Goal: Information Seeking & Learning: Check status

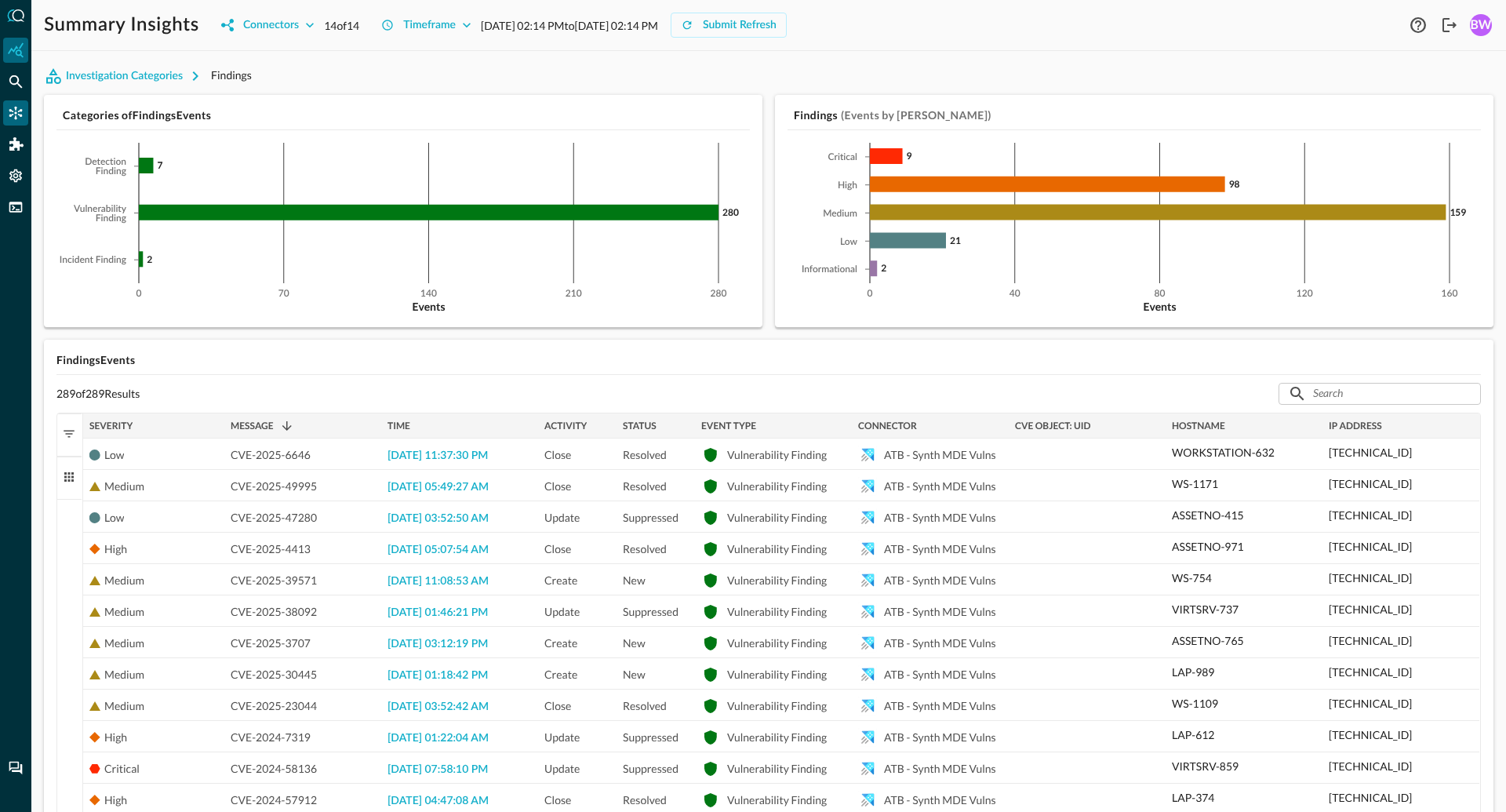
click at [14, 115] on icon "Connectors" at bounding box center [15, 112] width 16 height 16
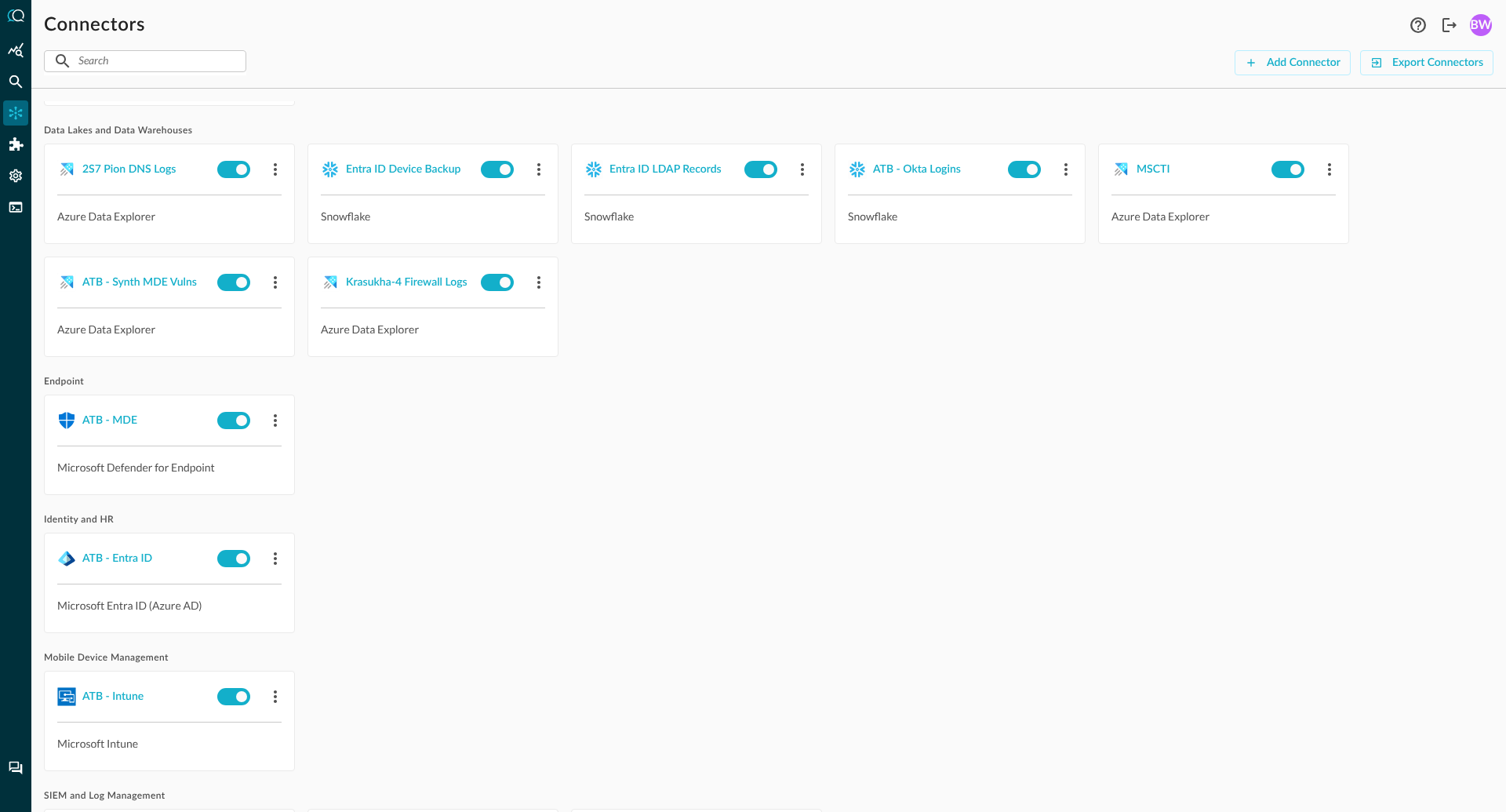
scroll to position [210, 0]
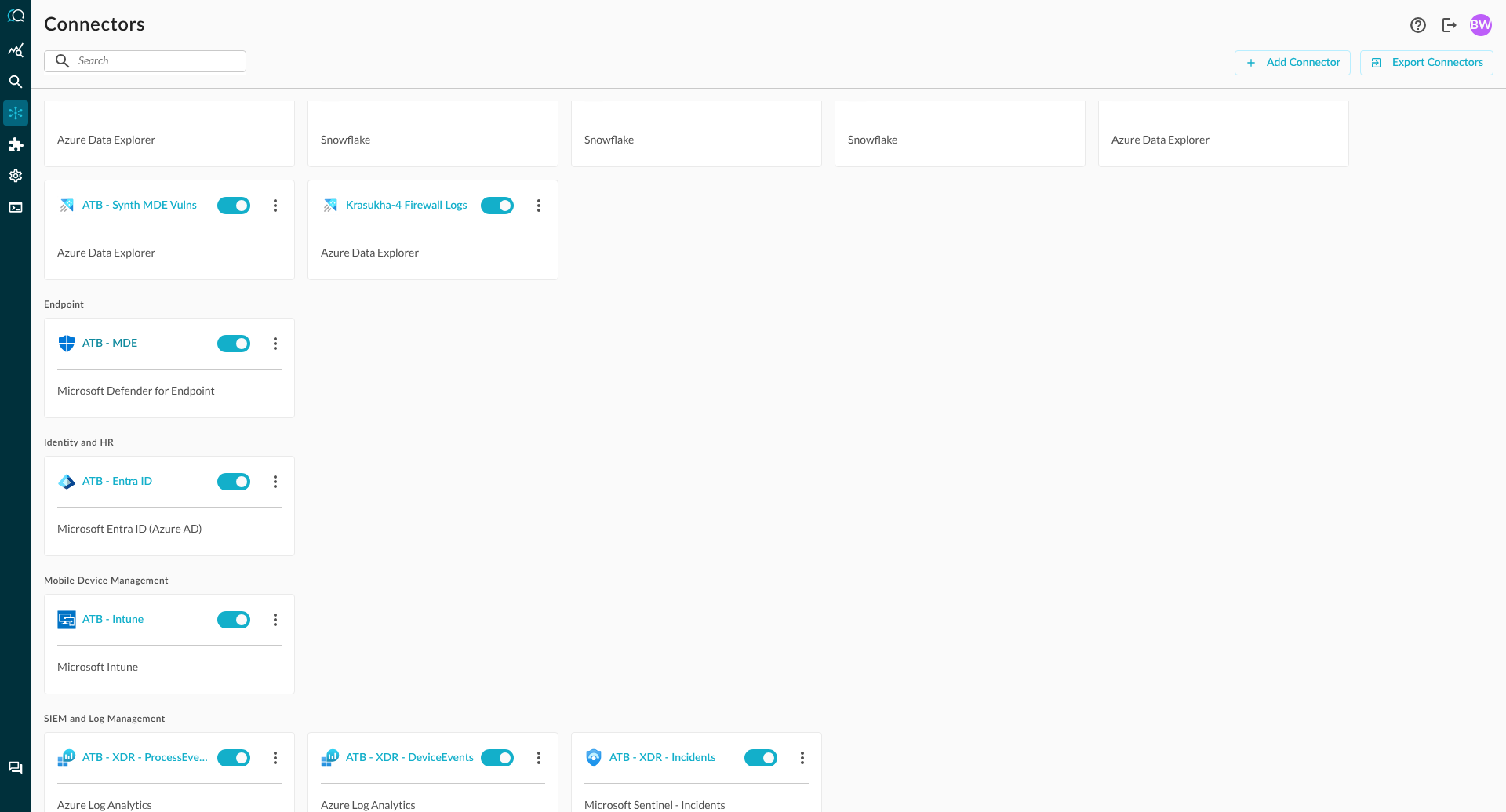
click at [104, 345] on div "ATB - MDE" at bounding box center [110, 344] width 55 height 20
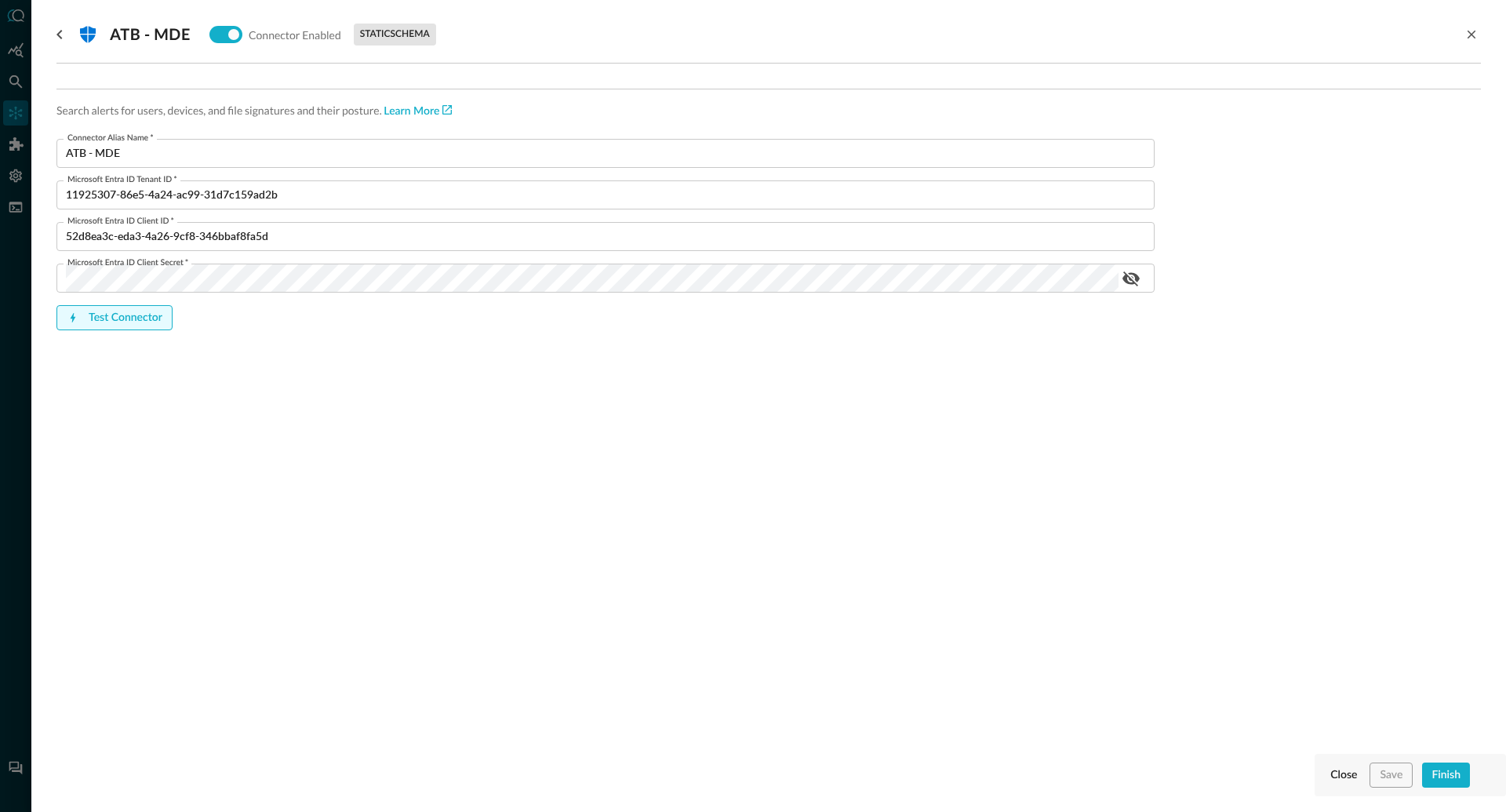
click at [126, 321] on button "Test Connector" at bounding box center [114, 317] width 116 height 25
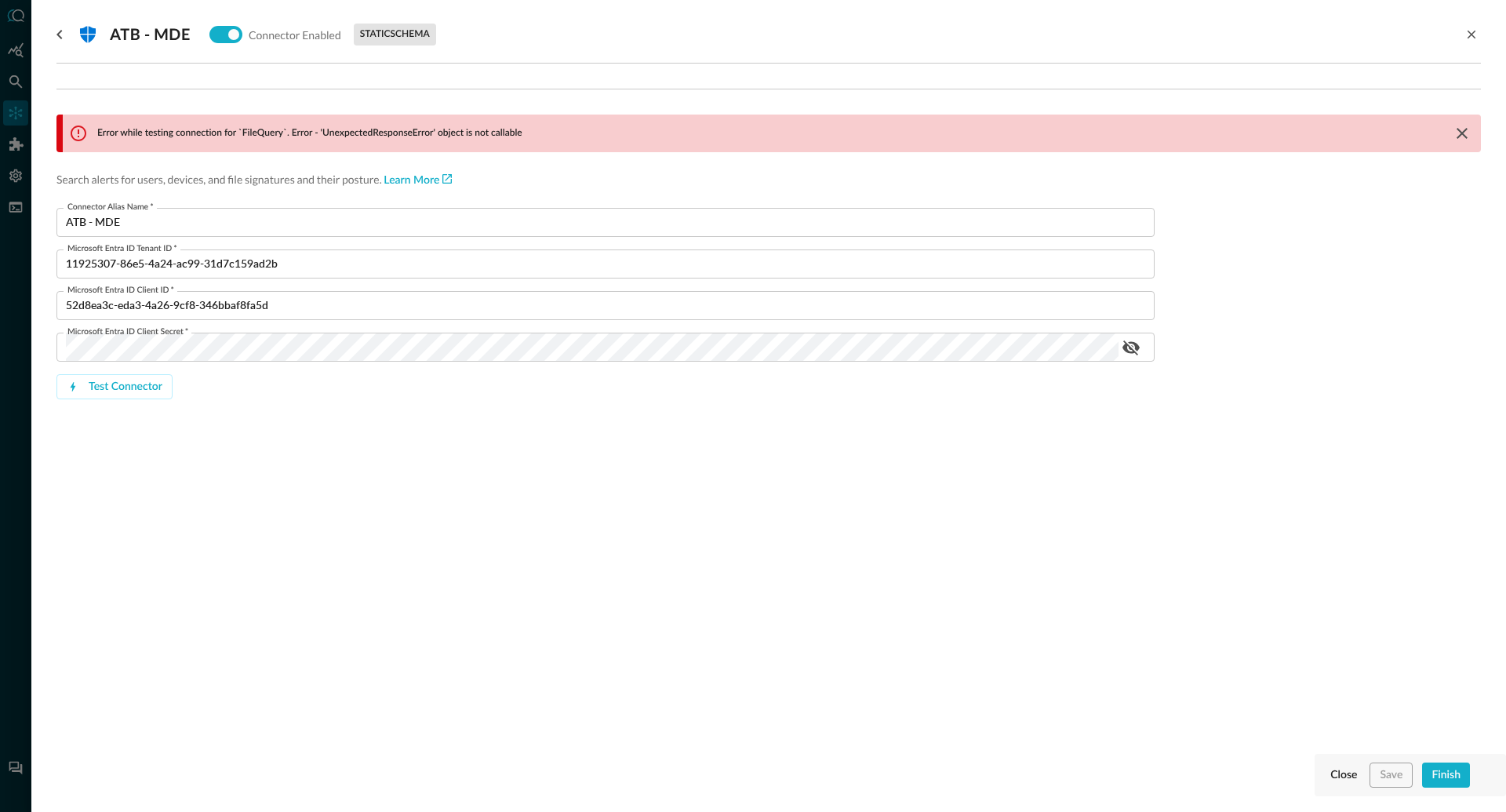
click at [19, 80] on div at bounding box center [753, 406] width 1506 height 812
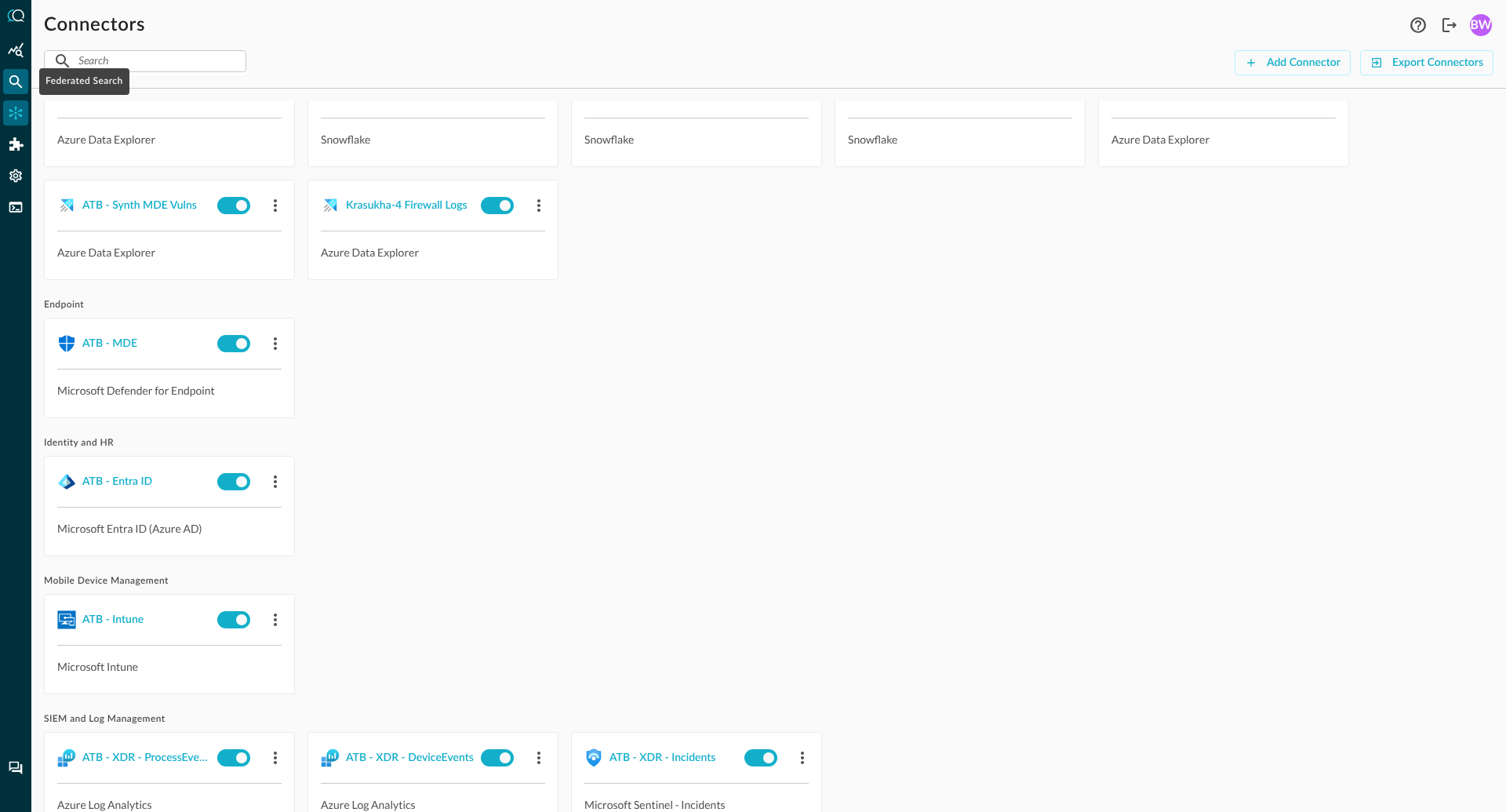
click at [14, 81] on icon "Federated Search" at bounding box center [15, 81] width 16 height 16
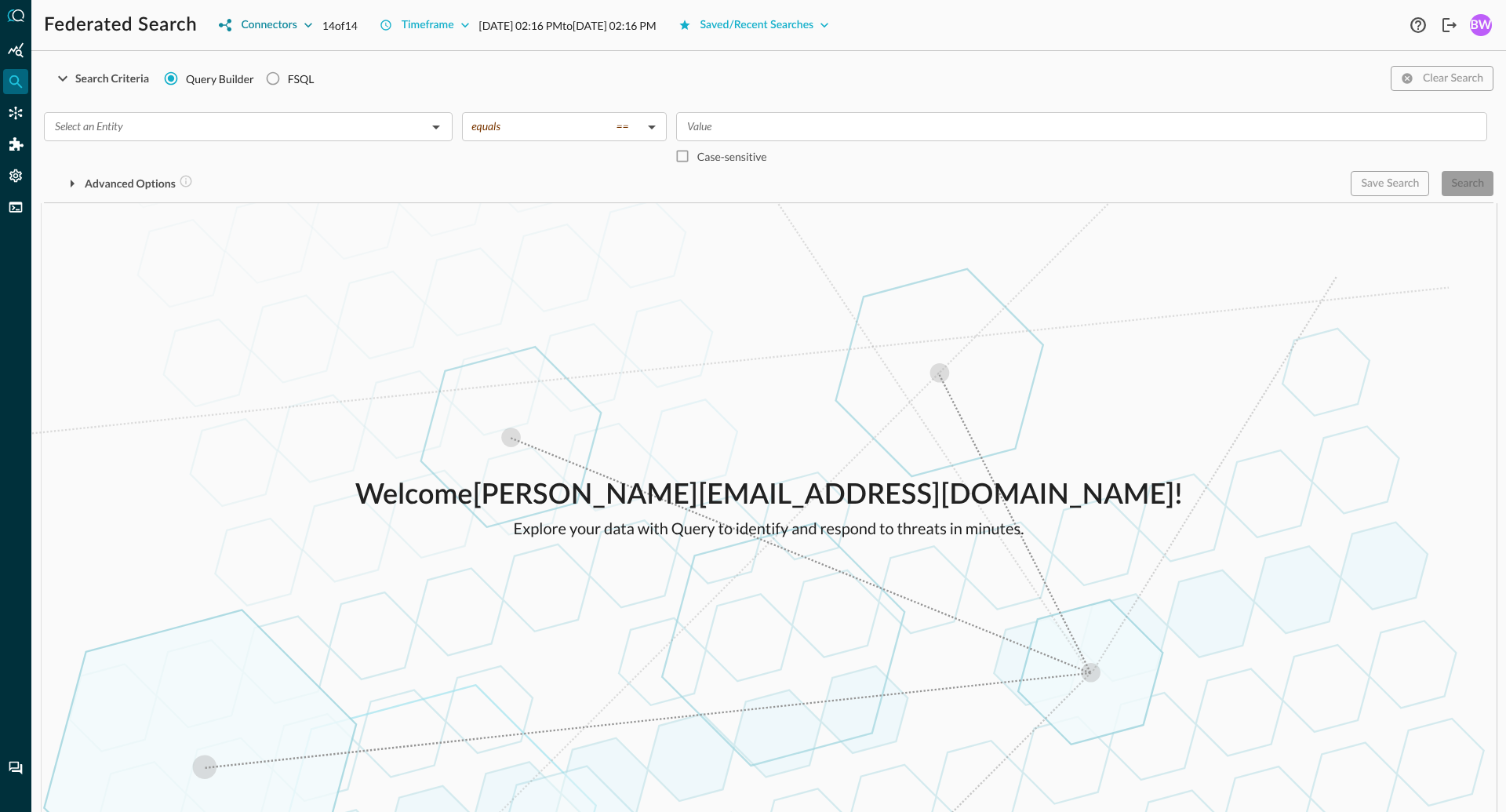
click at [296, 22] on button "Connectors" at bounding box center [266, 24] width 112 height 25
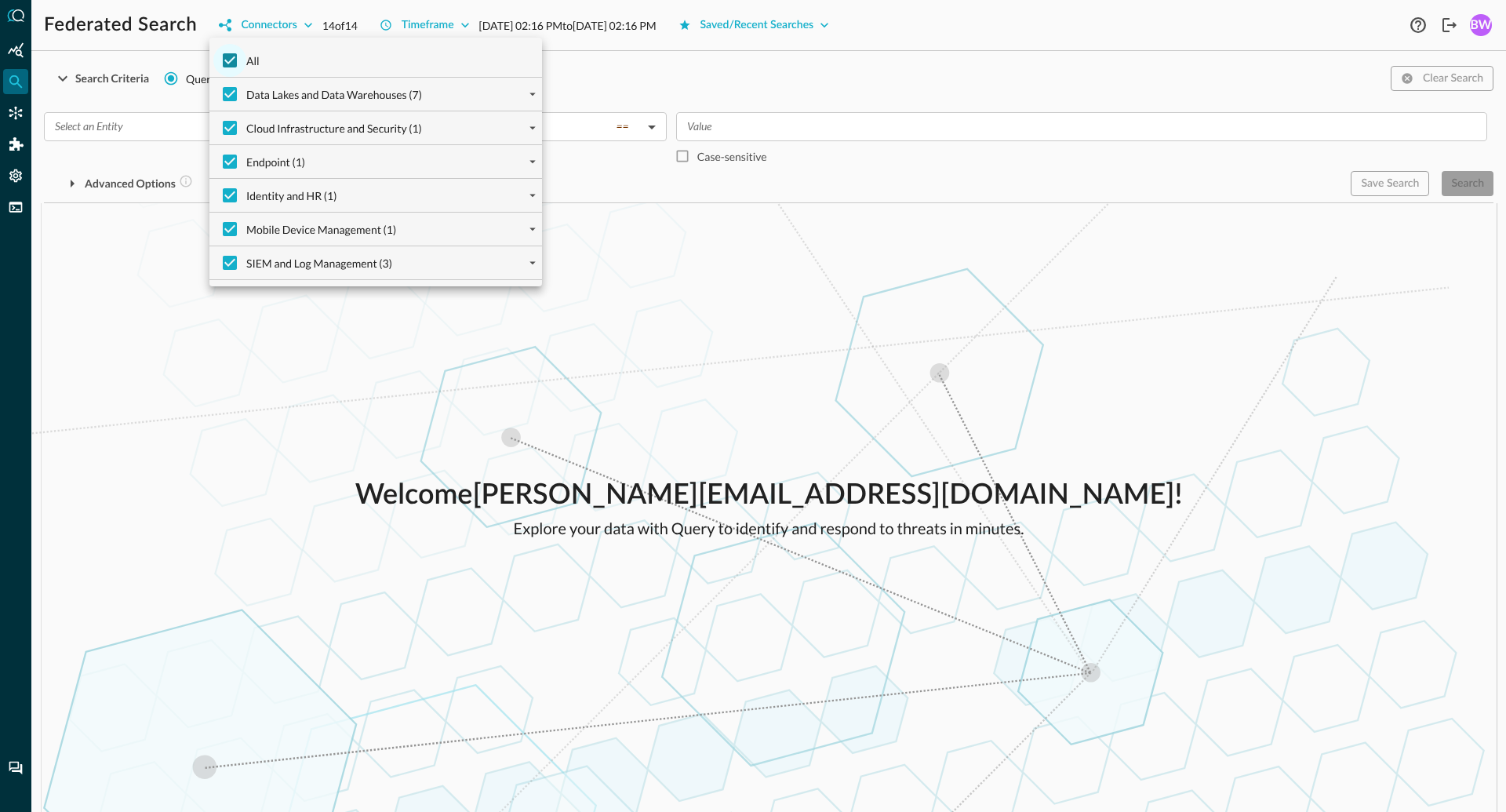
click at [230, 60] on input "All" at bounding box center [229, 60] width 33 height 33
checkbox input "false"
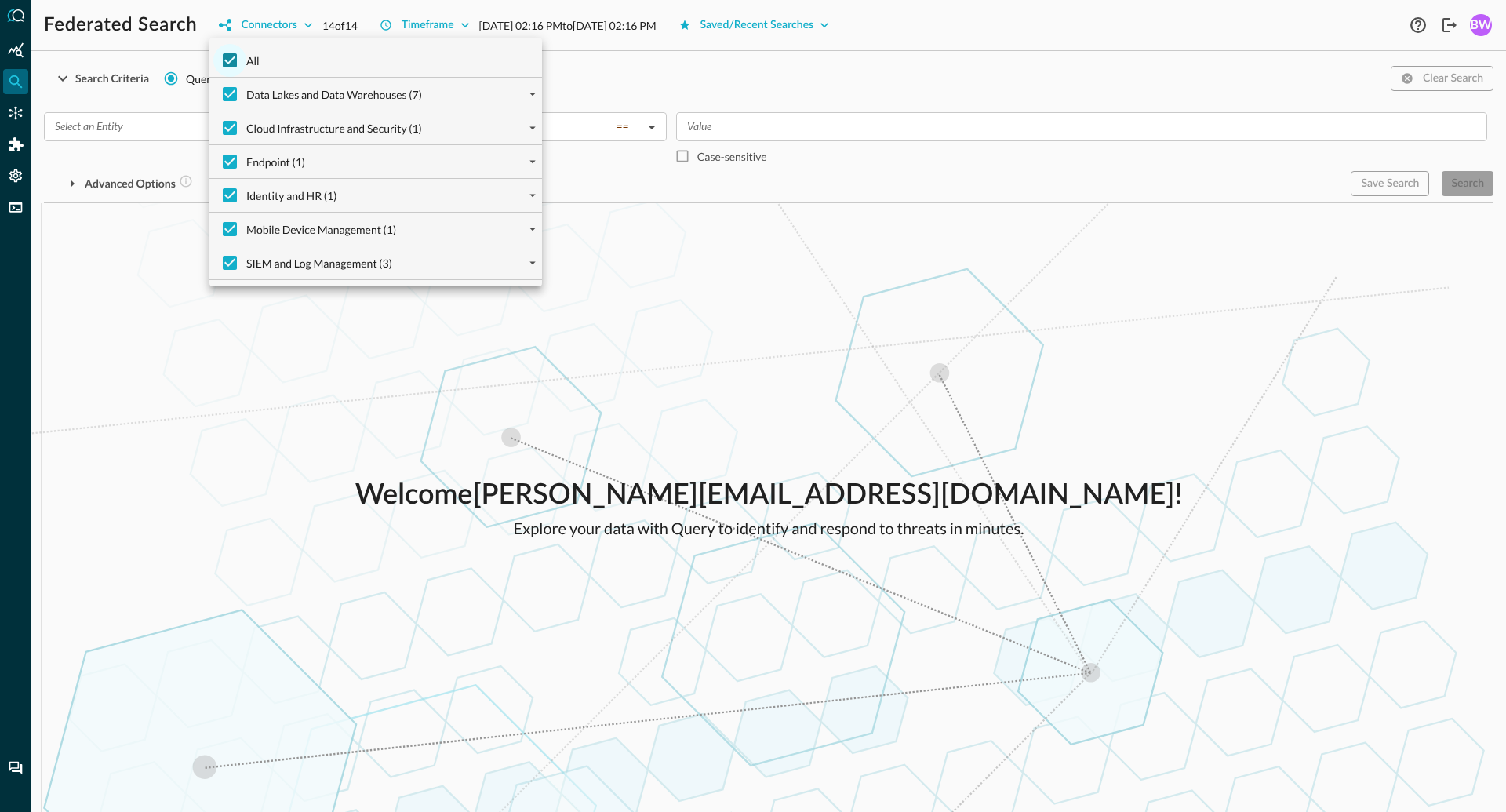
checkbox input "false"
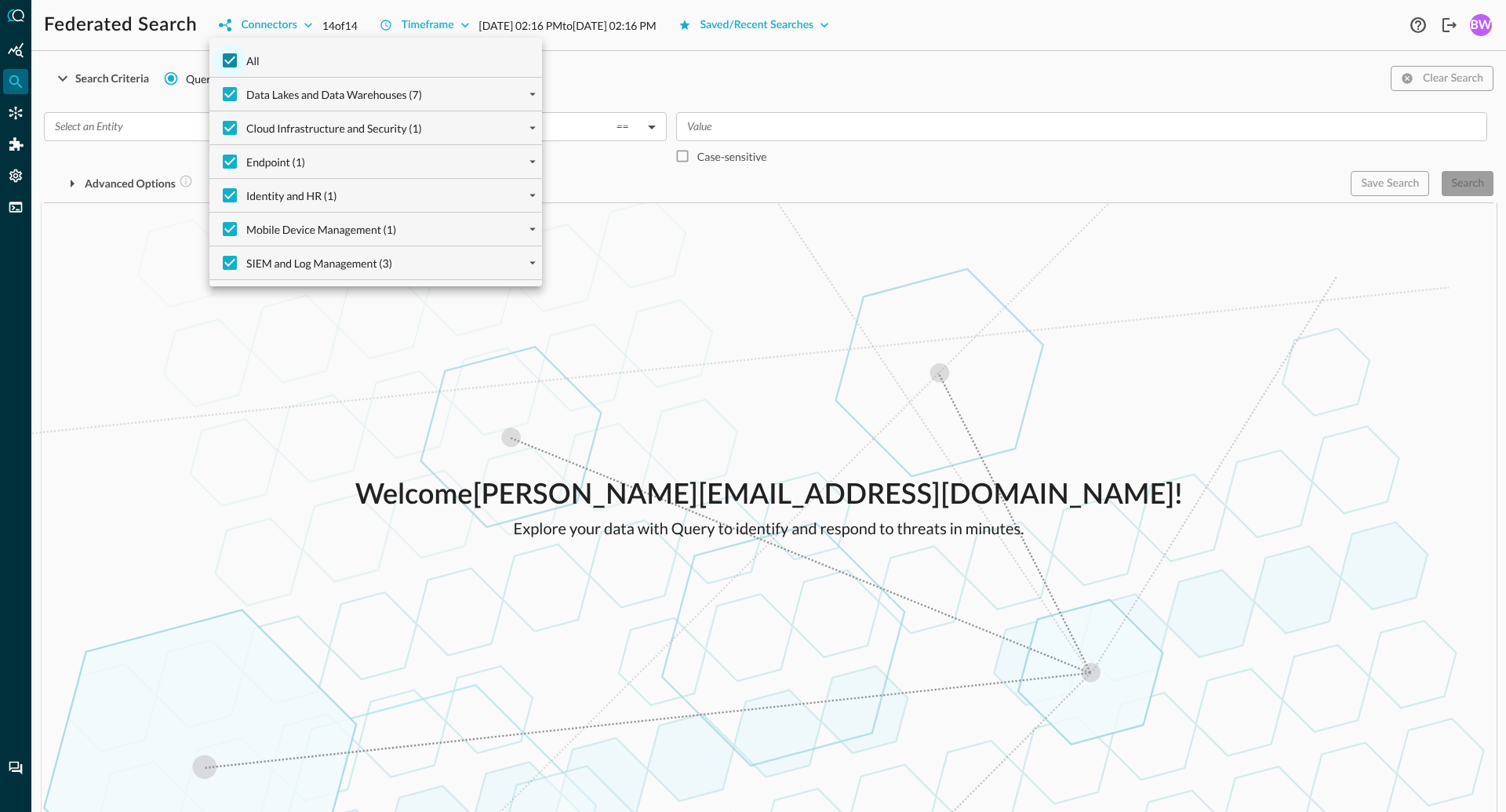
checkbox input "false"
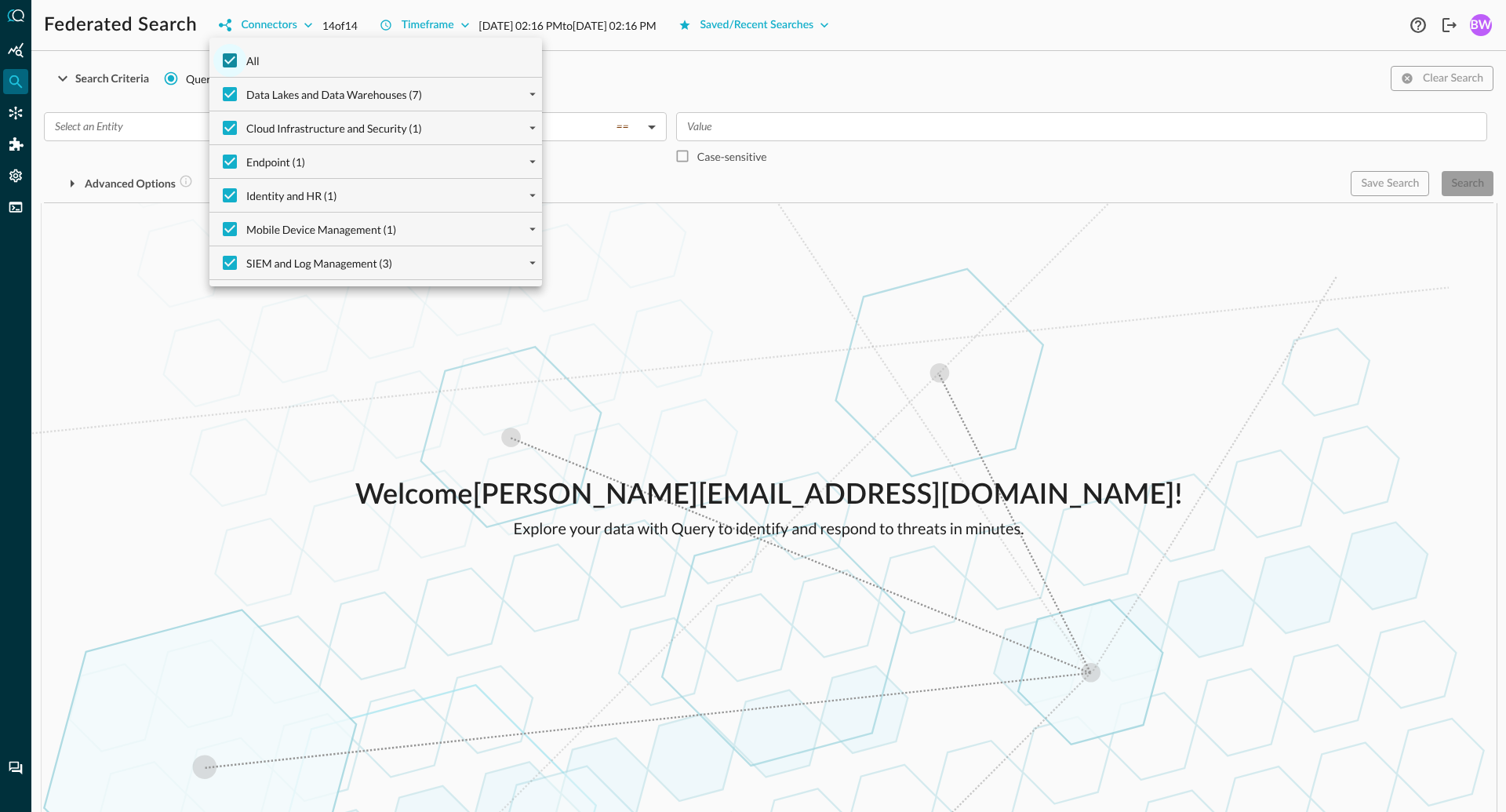
checkbox input "false"
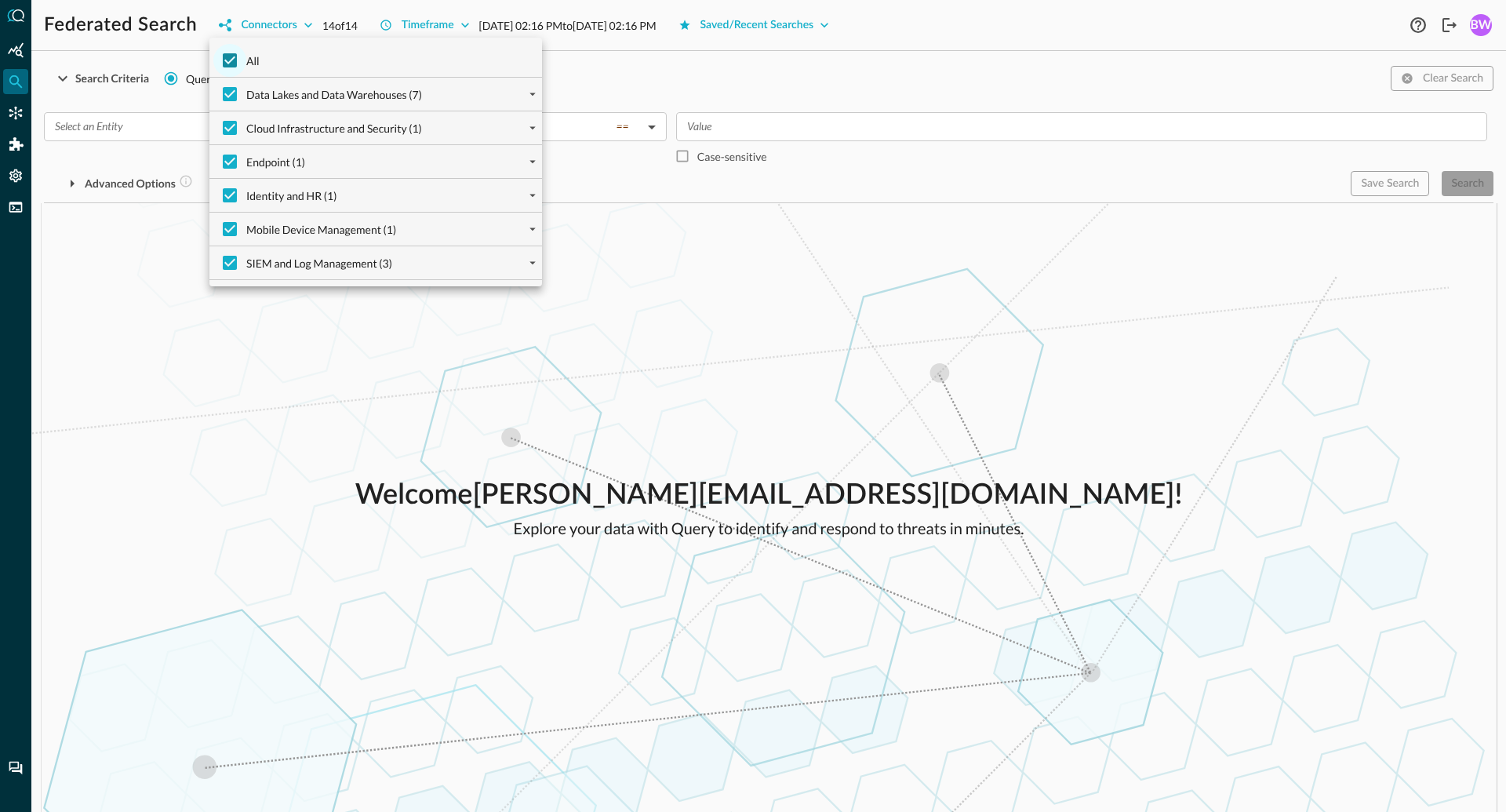
checkbox input "false"
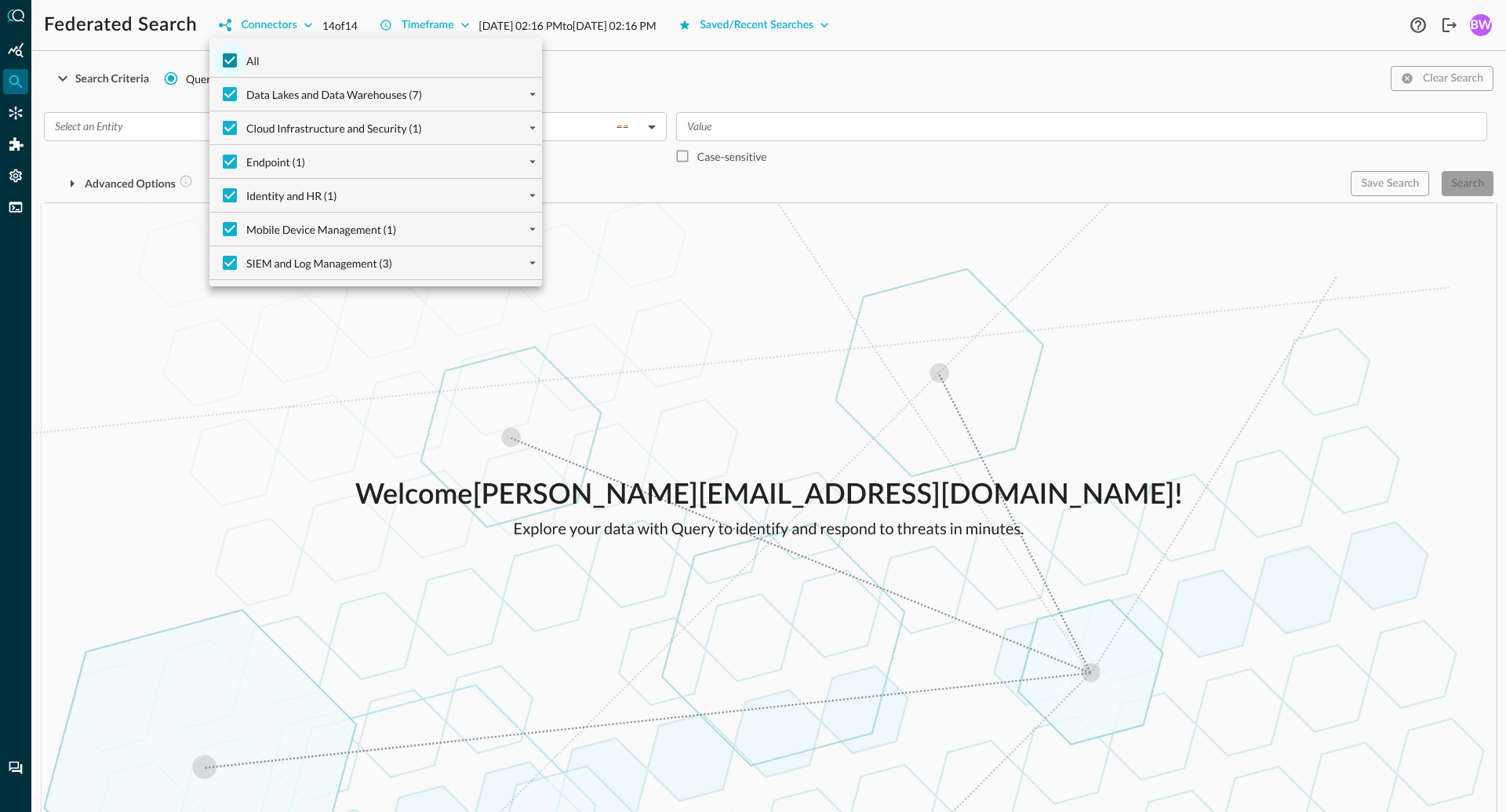
checkbox input "false"
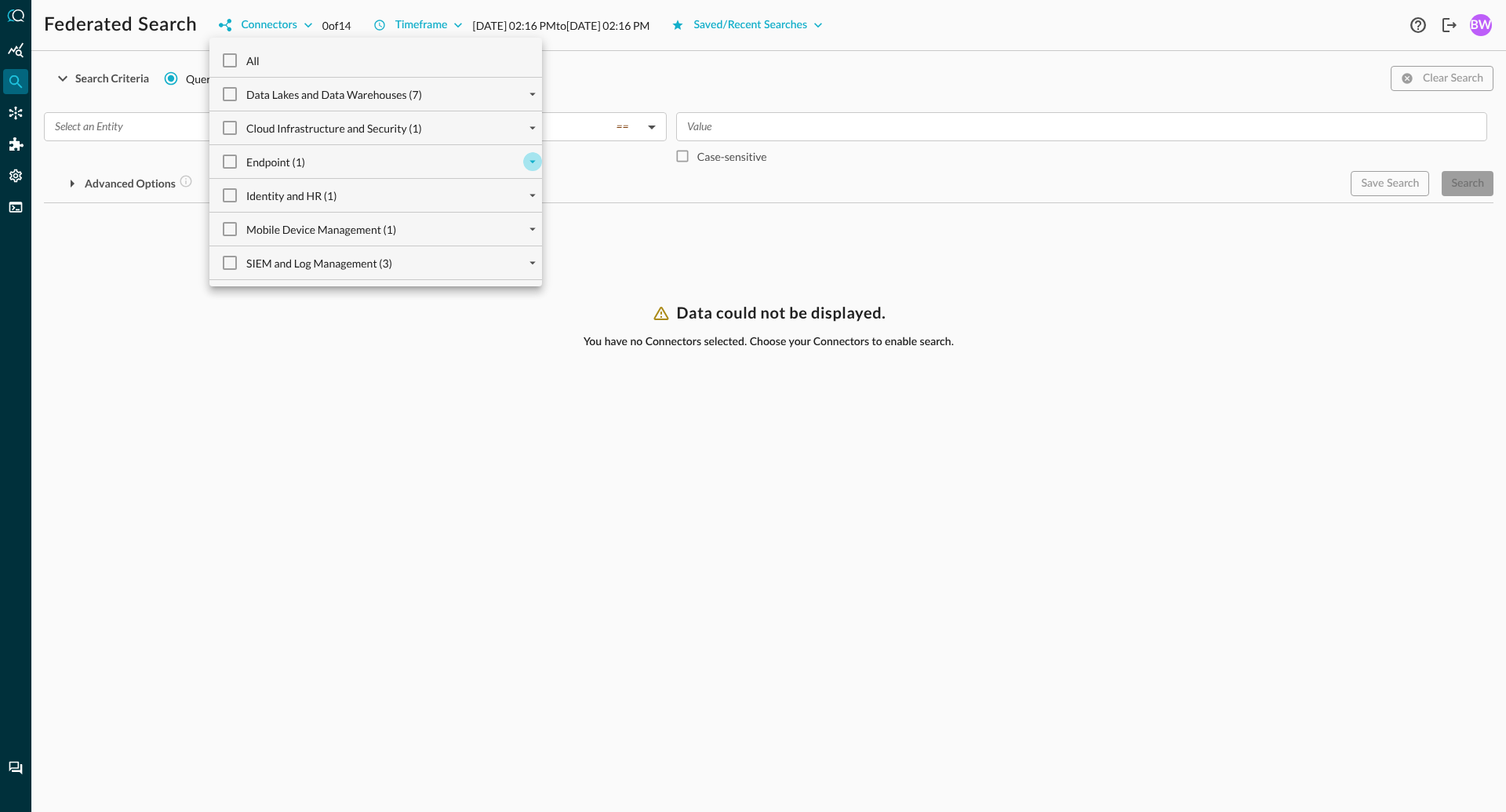
click at [539, 161] on icon "expand" at bounding box center [532, 161] width 14 height 14
click at [244, 191] on input "Microsoft Defender for Endpoint (1)" at bounding box center [242, 194] width 33 height 33
checkbox input "true"
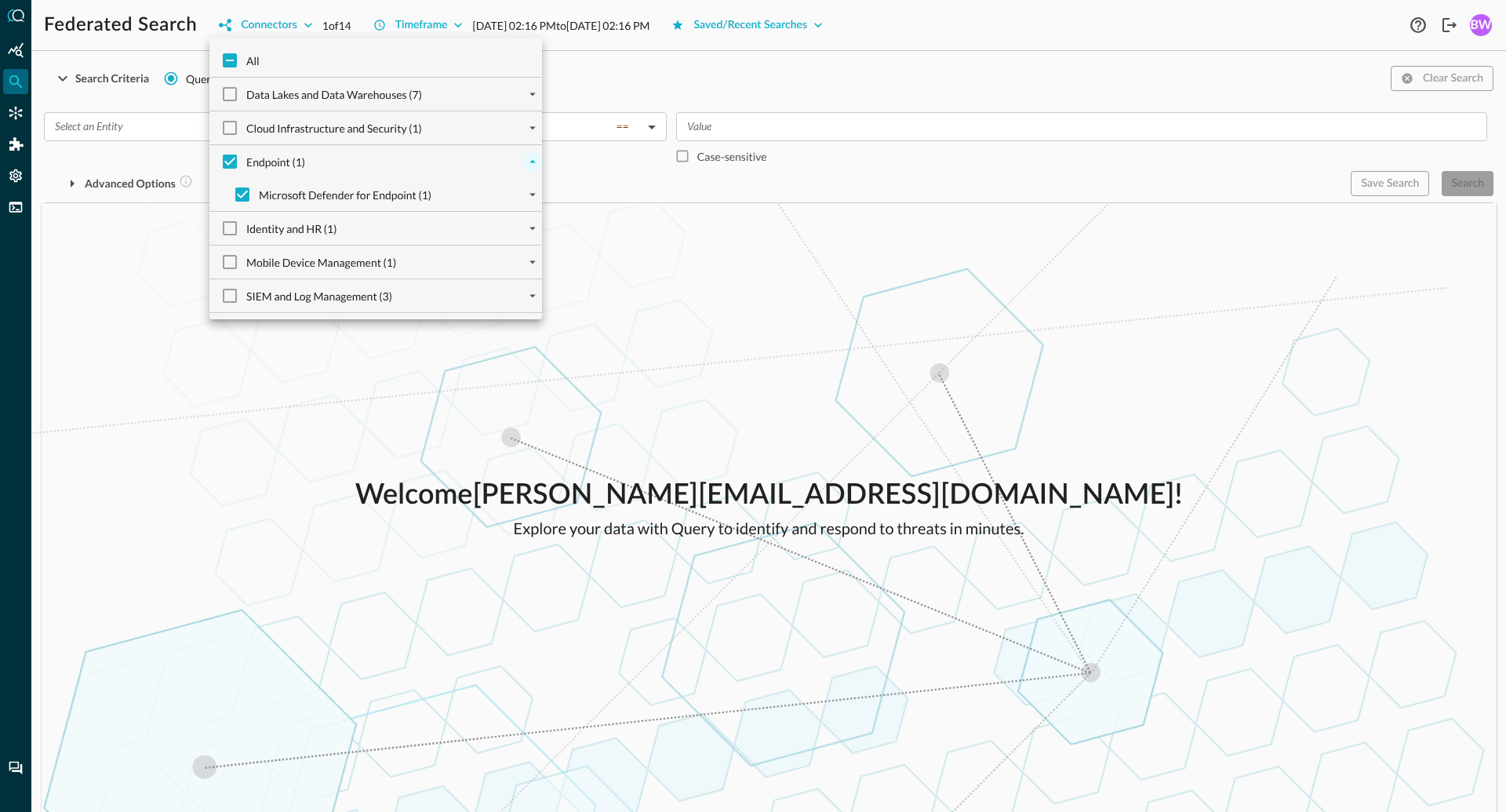
click at [312, 391] on div at bounding box center [753, 406] width 1506 height 812
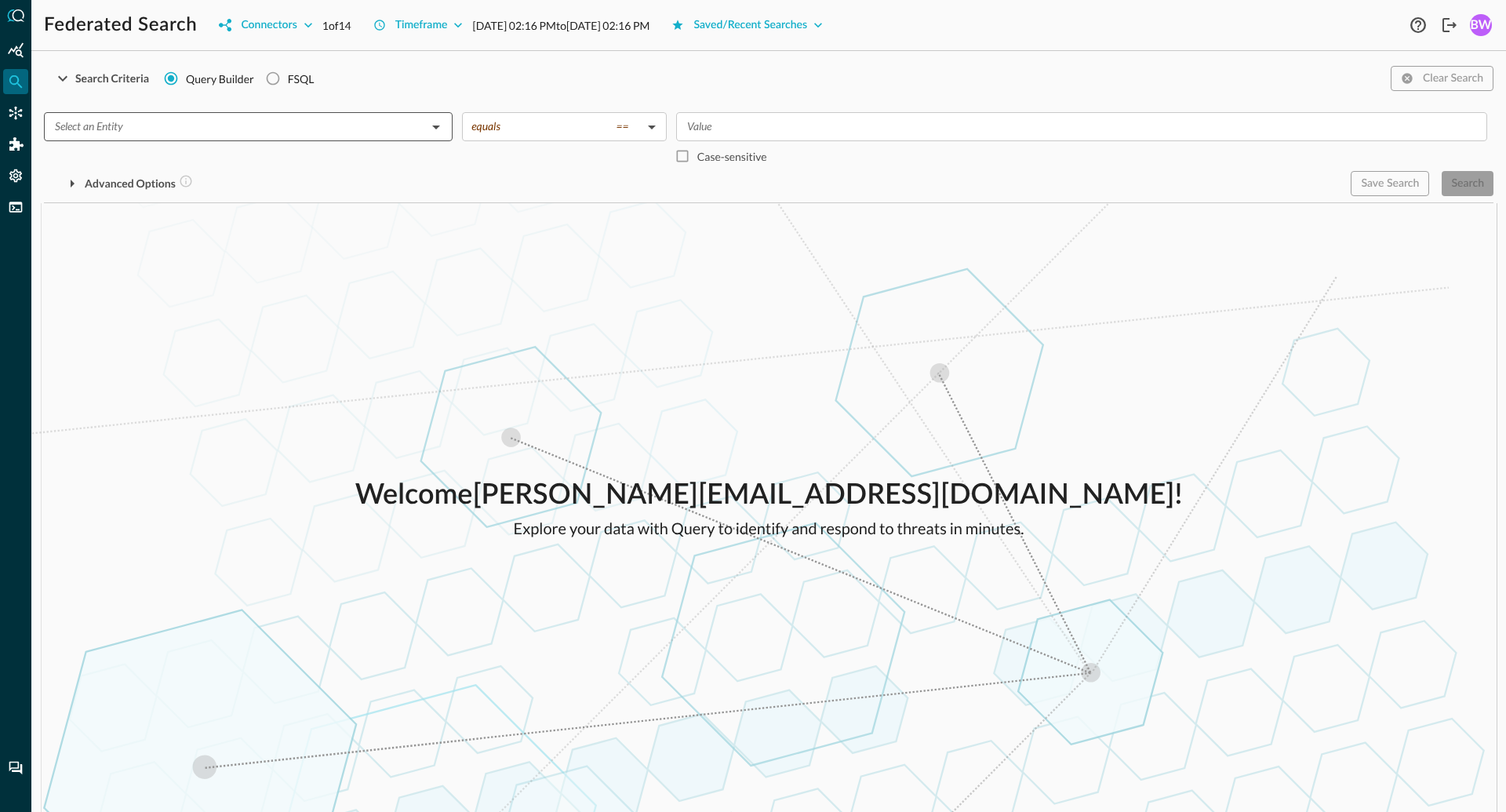
click at [171, 127] on input "text" at bounding box center [235, 126] width 374 height 20
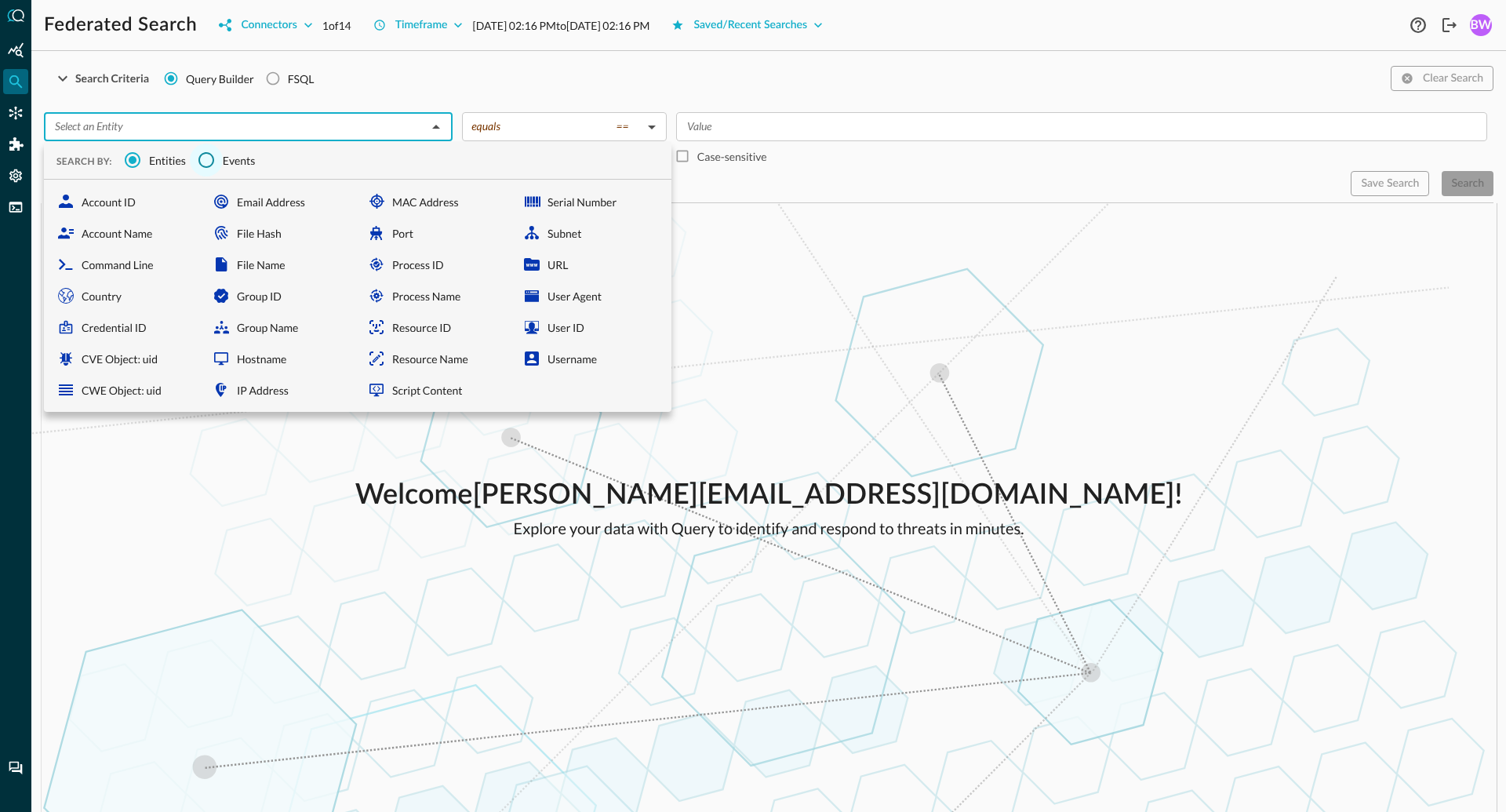
click at [214, 155] on input "Events" at bounding box center [206, 159] width 33 height 33
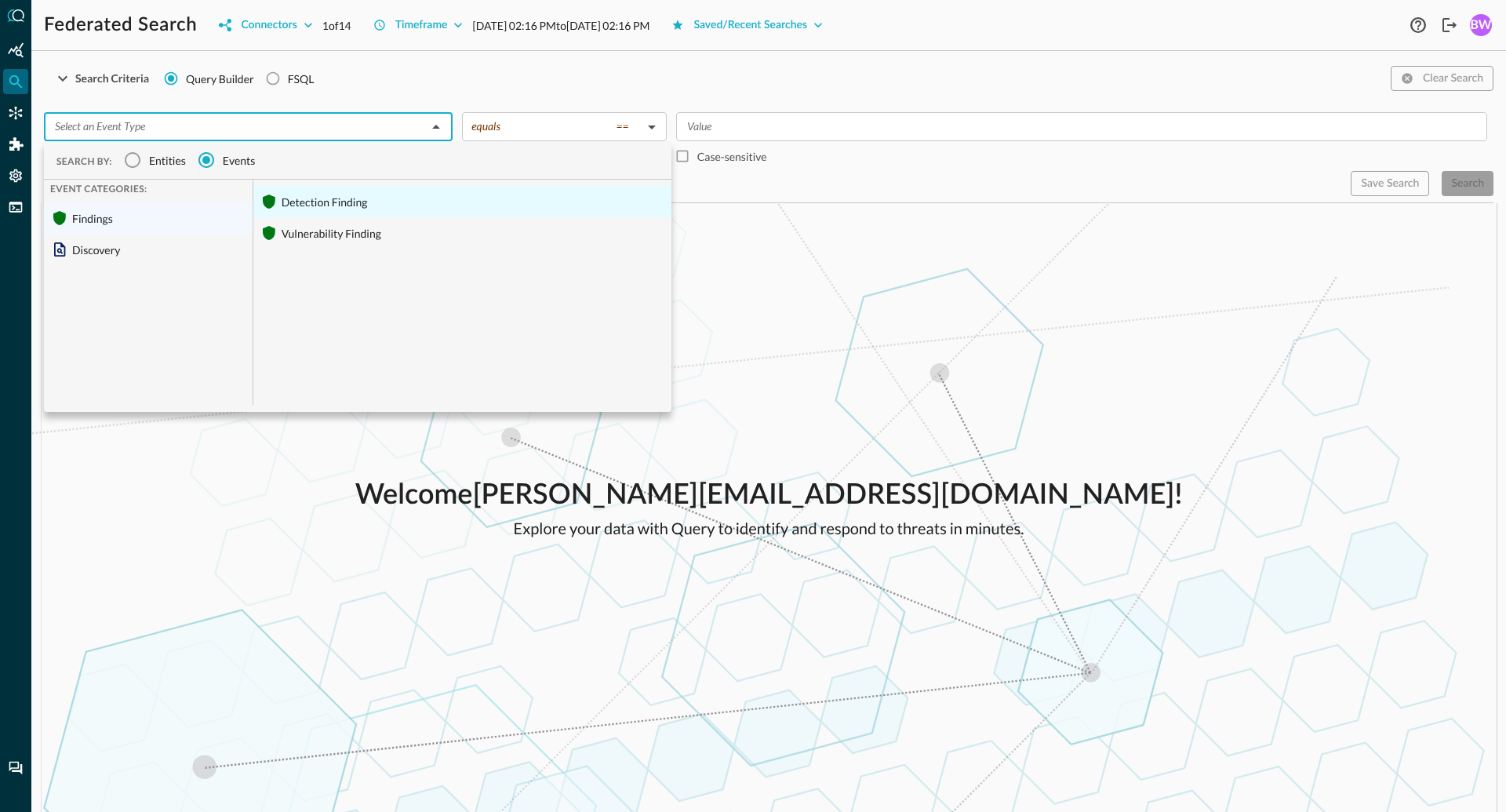
click at [321, 205] on div "Detection Finding" at bounding box center [463, 202] width 418 height 32
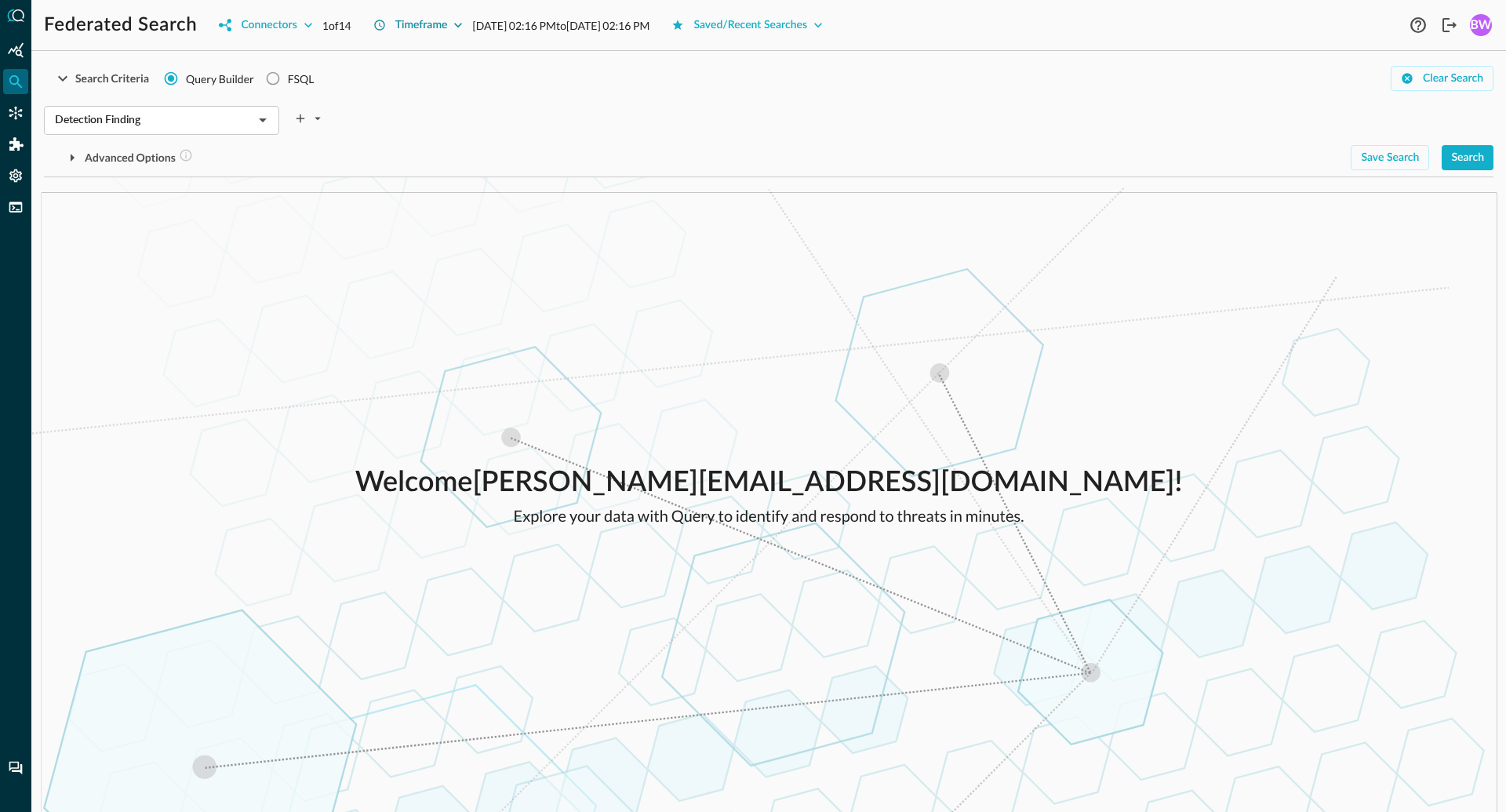
click at [450, 26] on button "Timeframe" at bounding box center [419, 24] width 109 height 25
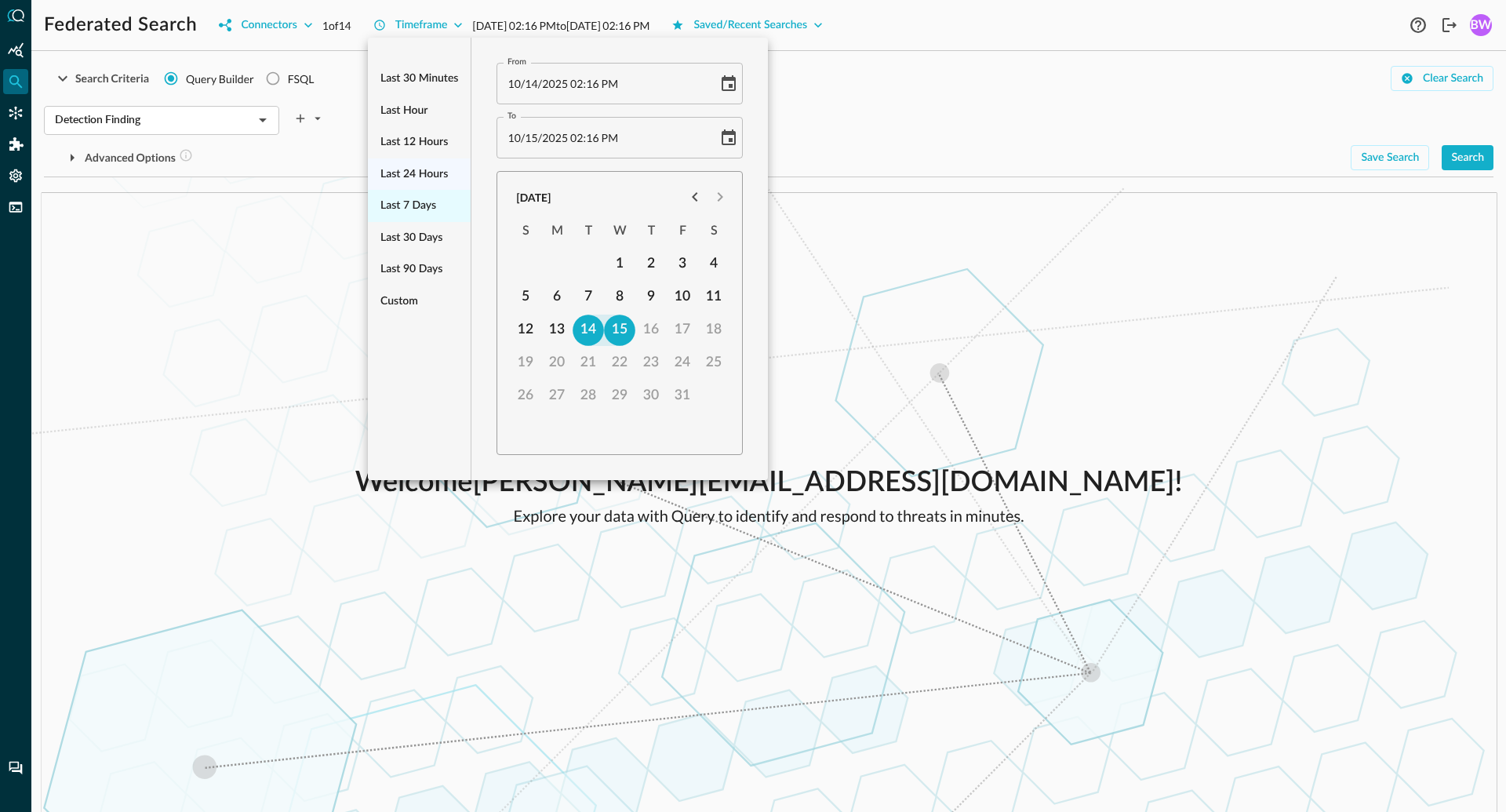
click at [423, 205] on span "Last 7 days" at bounding box center [407, 205] width 55 height 20
type input "[DATE] 02:17 PM"
click at [1085, 110] on div at bounding box center [753, 406] width 1506 height 812
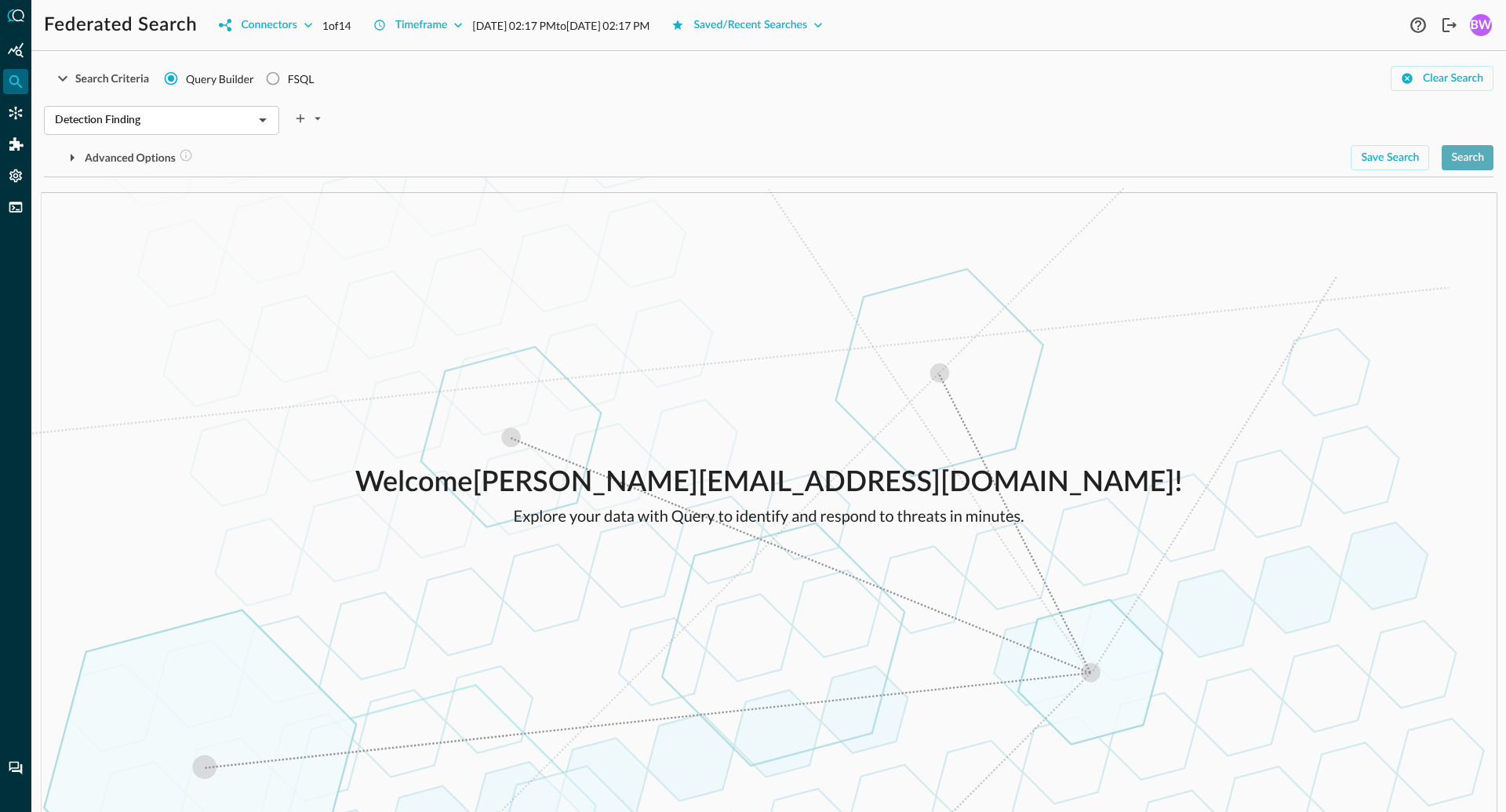
click at [1469, 157] on button "Search" at bounding box center [1468, 157] width 52 height 25
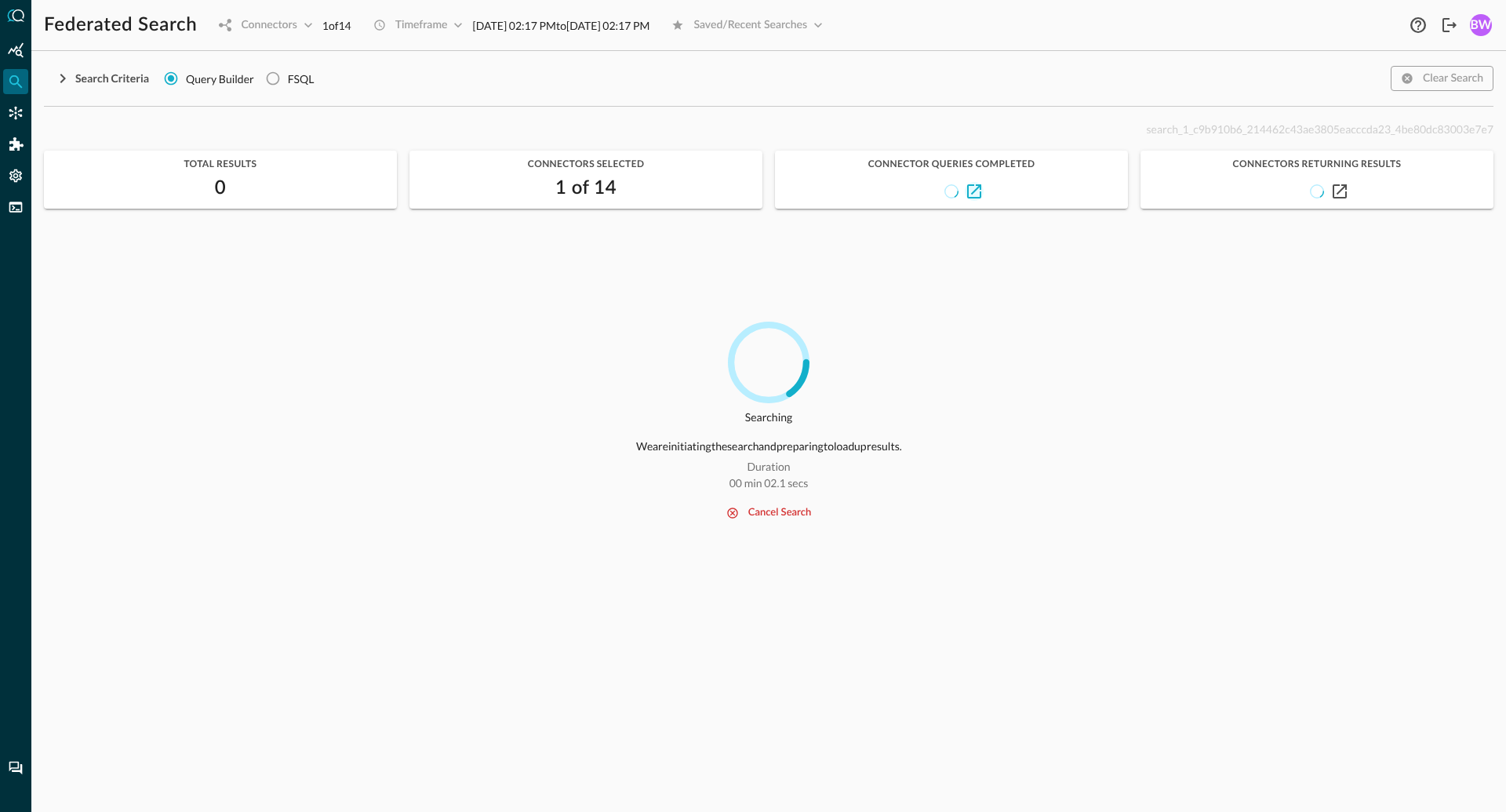
click at [977, 193] on icon "button" at bounding box center [974, 191] width 14 height 14
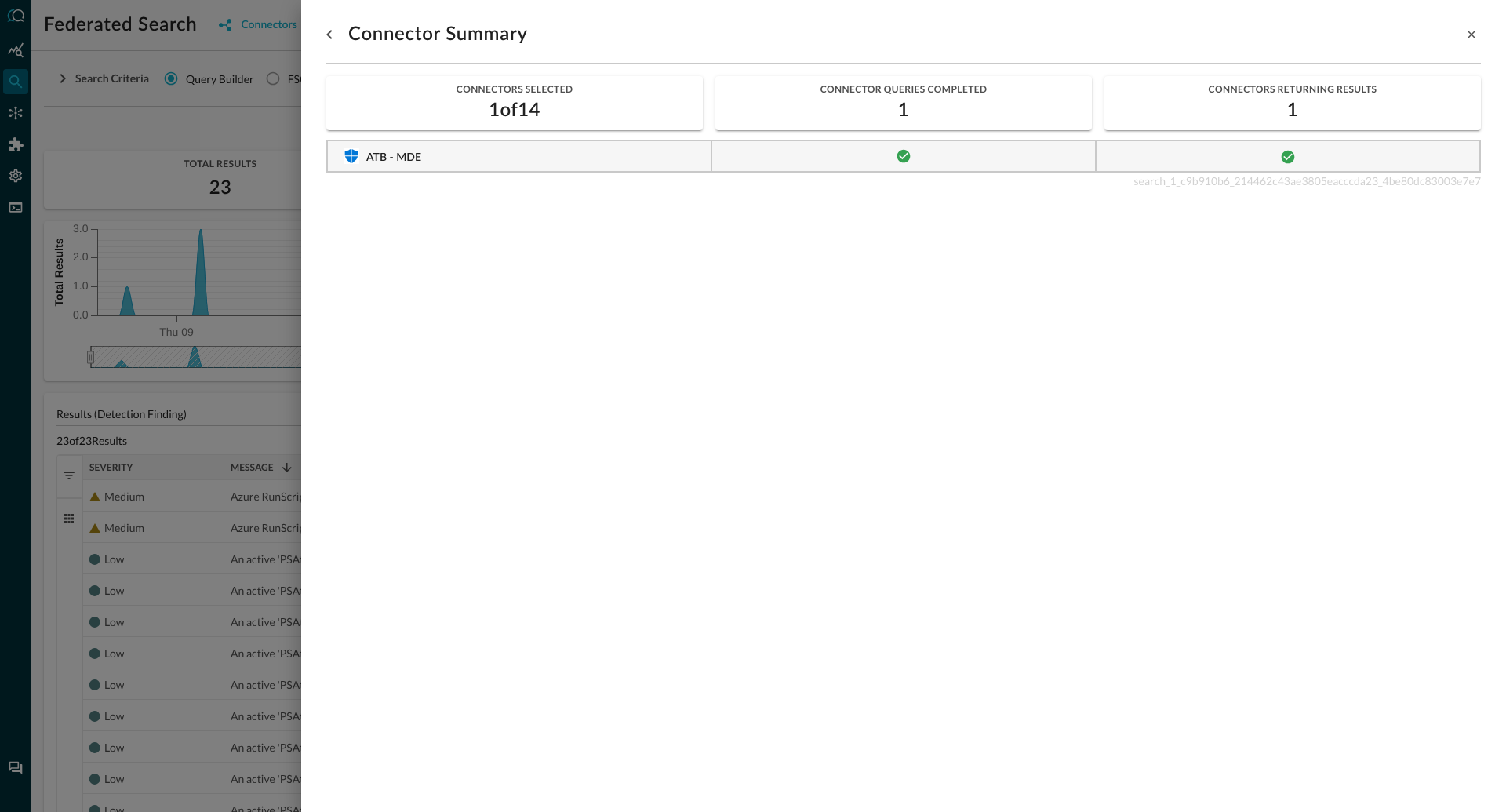
click at [249, 400] on div at bounding box center [753, 406] width 1506 height 812
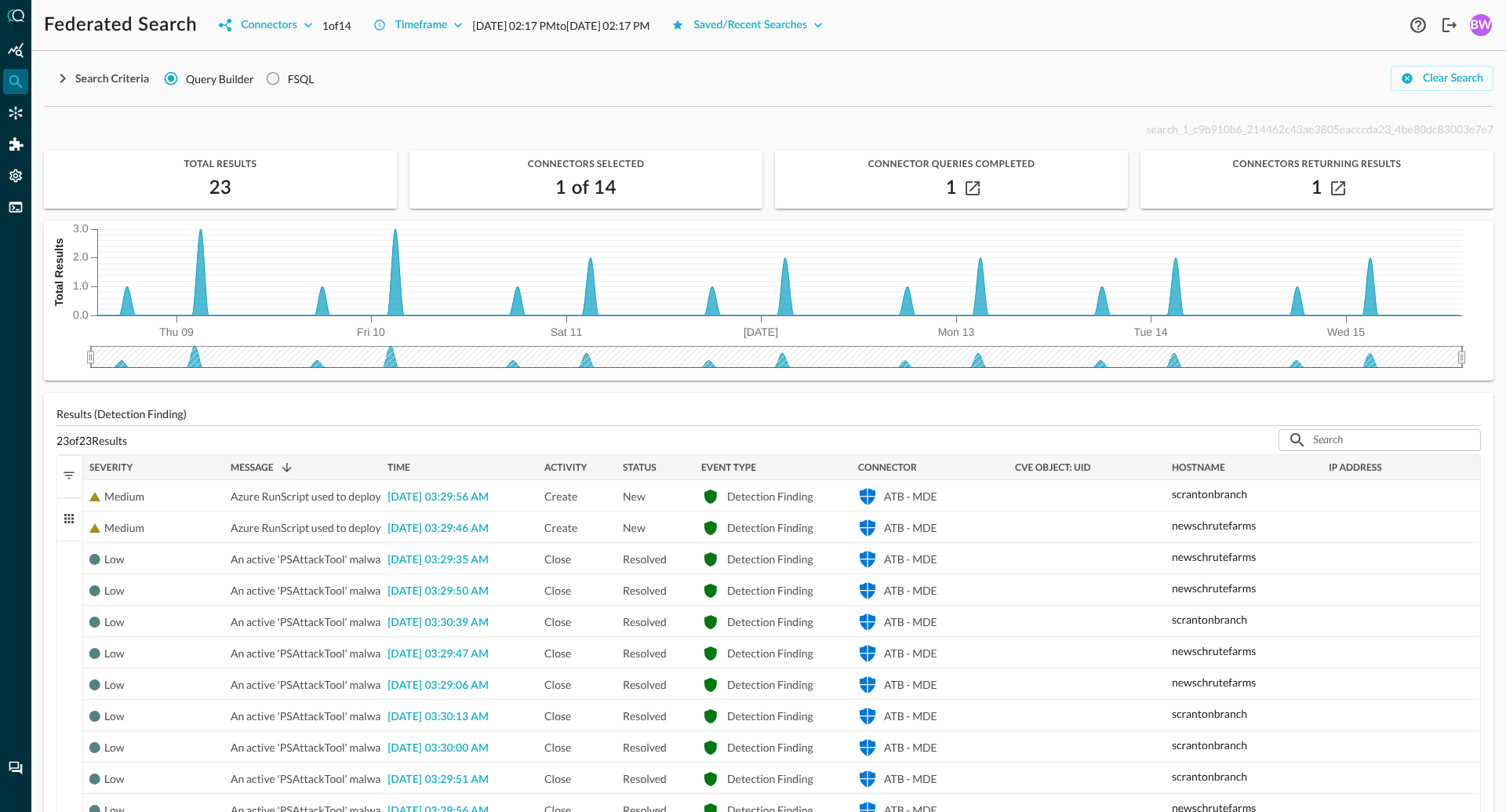
click at [436, 81] on div "Search Criteria Query Builder FSQL Clear Search" at bounding box center [769, 79] width 1450 height 30
click at [305, 80] on div "FSQL" at bounding box center [301, 79] width 26 height 17
click at [288, 80] on input "FSQL" at bounding box center [273, 79] width 30 height 30
radio input "true"
click at [215, 80] on span "Query Builder" at bounding box center [220, 79] width 68 height 17
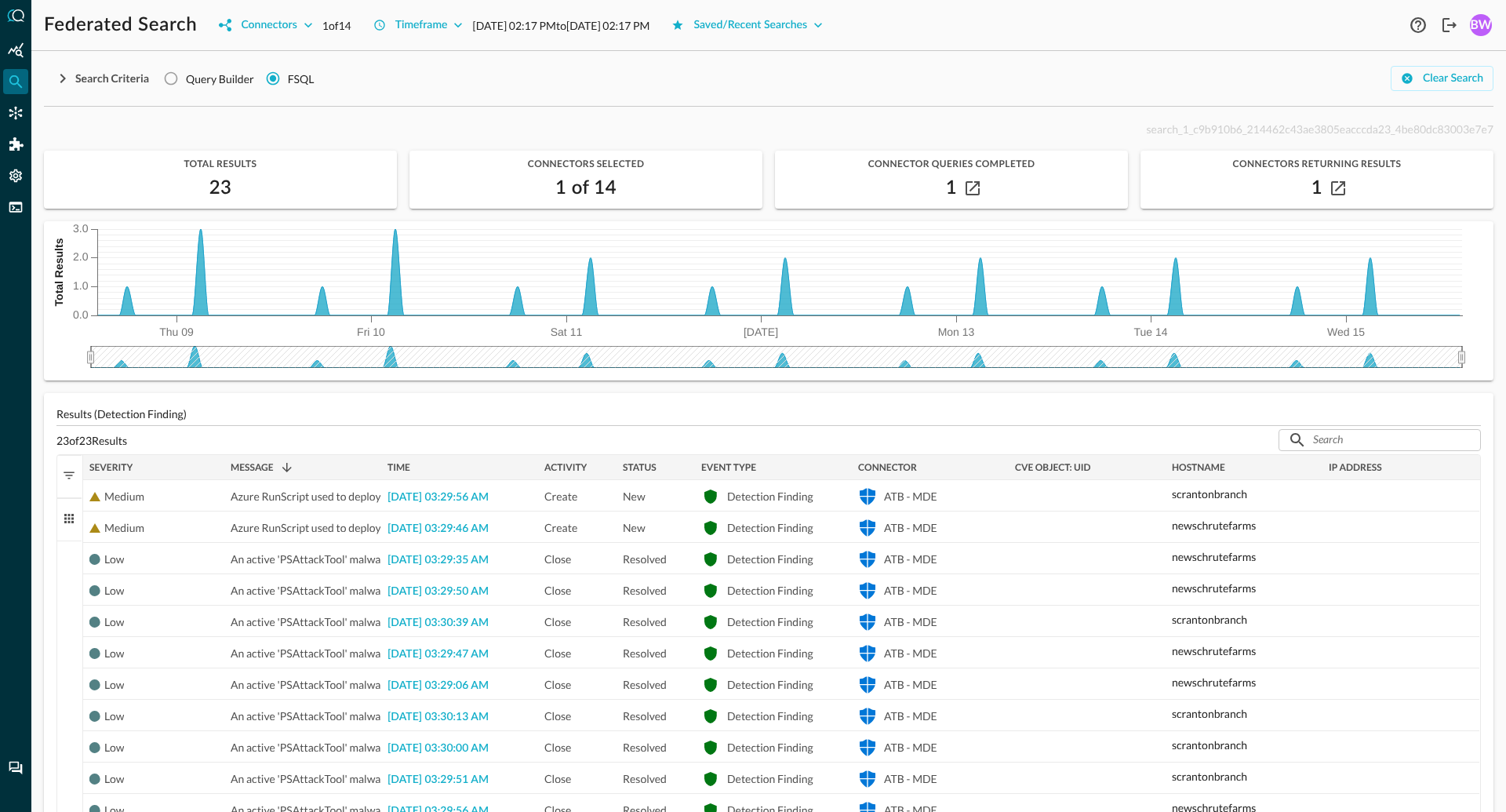
click at [186, 80] on input "Query Builder" at bounding box center [171, 79] width 30 height 30
radio input "true"
radio input "false"
click at [409, 89] on div "Search Criteria Query Builder FSQL Clear Search" at bounding box center [769, 79] width 1450 height 30
click at [344, 166] on span "Total Results" at bounding box center [220, 164] width 353 height 11
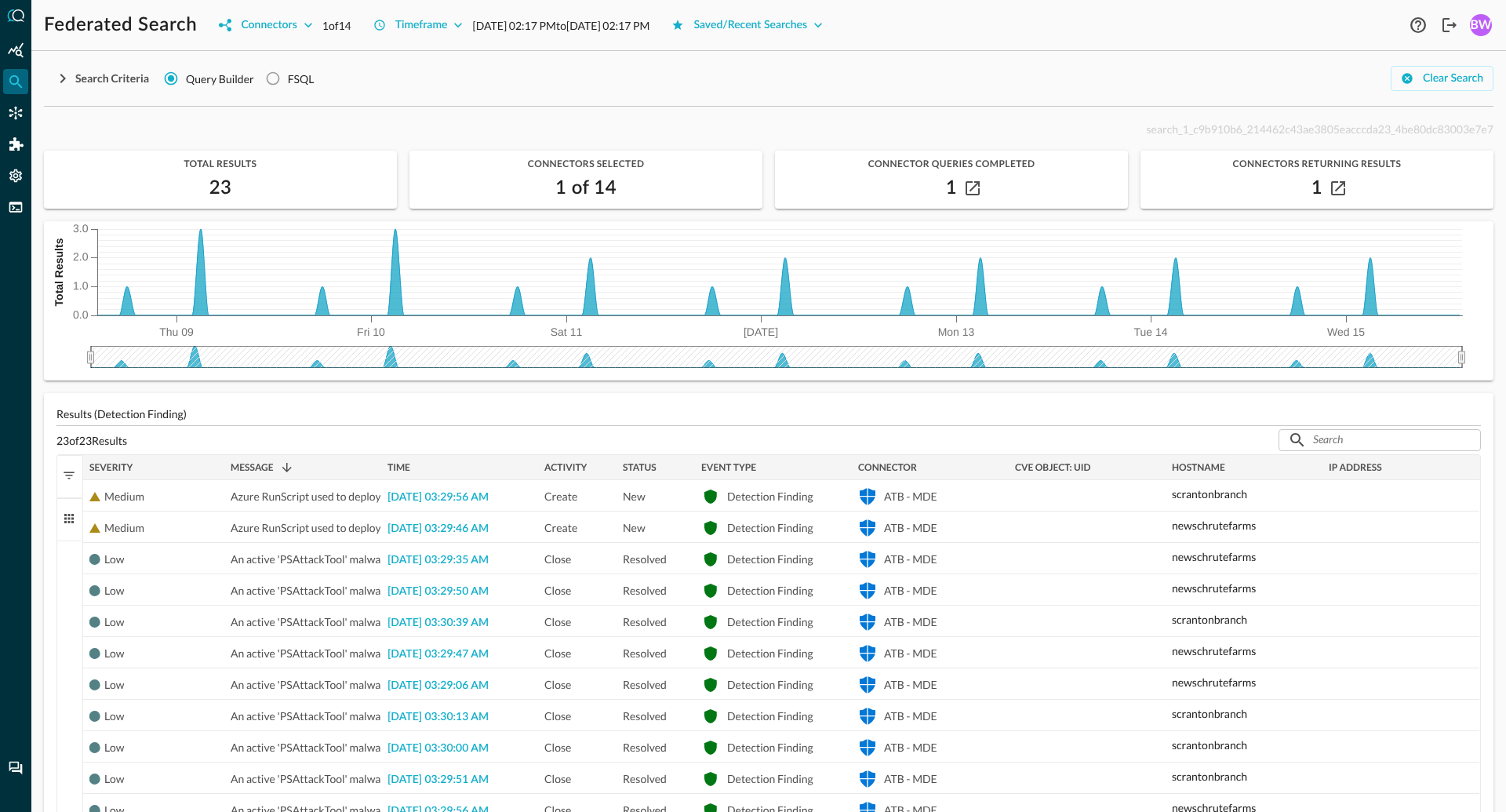
click at [645, 65] on div "Search Criteria Query Builder FSQL Clear Search" at bounding box center [769, 79] width 1450 height 30
click at [679, 75] on div "Search Criteria Query Builder FSQL Clear Search" at bounding box center [769, 79] width 1450 height 30
click at [974, 14] on div "Federated Search Connectors 1 of 14 Timeframe [DATE] 02:17 PM to [DATE] 02:17 P…" at bounding box center [725, 24] width 1362 height 25
